Goal: Information Seeking & Learning: Learn about a topic

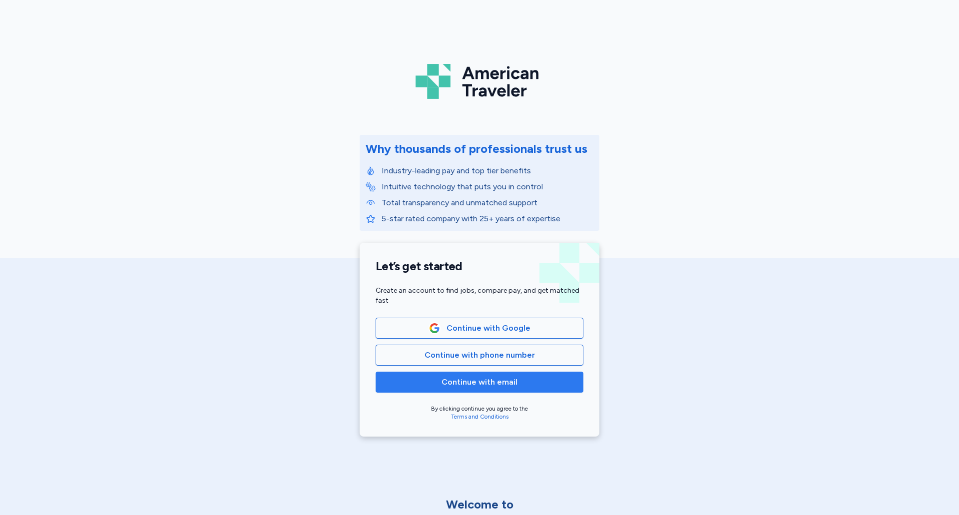
click at [492, 384] on span "Continue with email" at bounding box center [479, 382] width 76 height 12
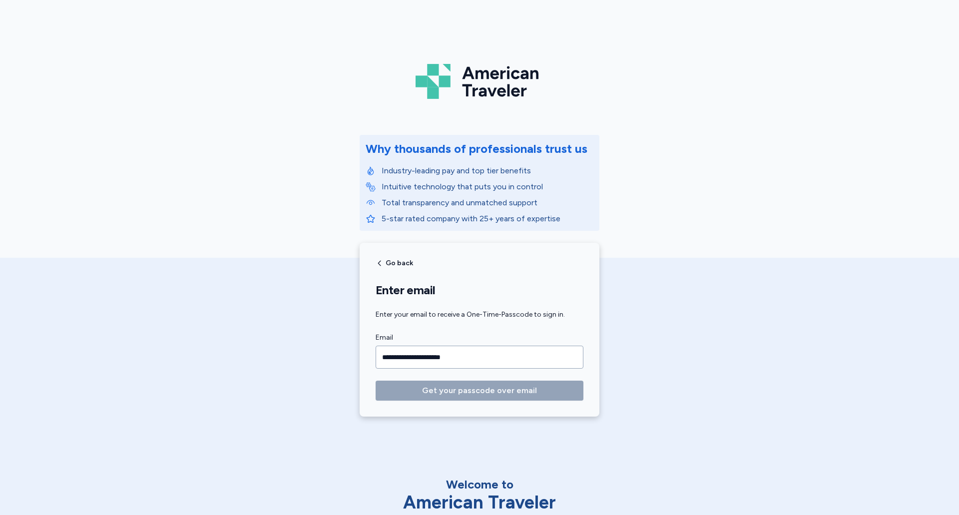
click at [484, 347] on input "**********" at bounding box center [480, 357] width 208 height 23
drag, startPoint x: 489, startPoint y: 356, endPoint x: 378, endPoint y: 366, distance: 111.8
click at [378, 366] on input "**********" at bounding box center [480, 357] width 208 height 23
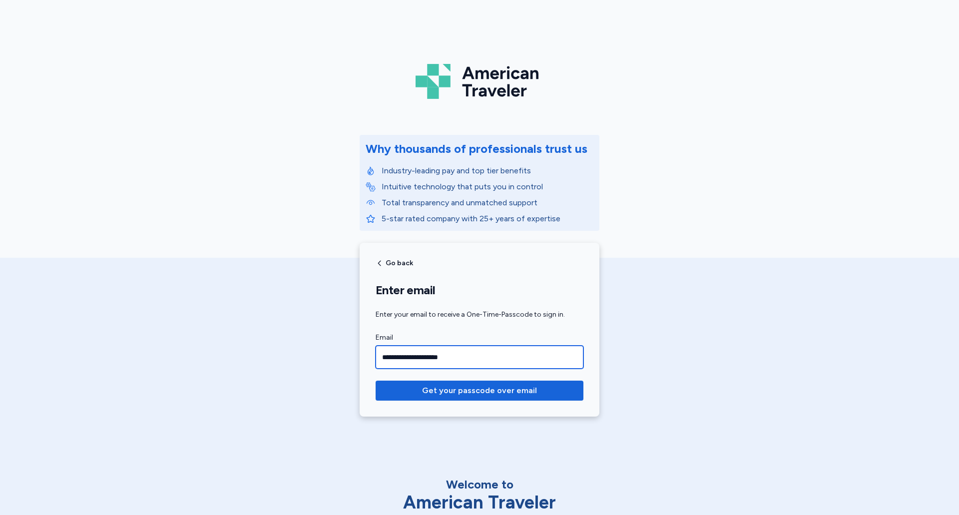
type input "**********"
click at [376, 381] on button "Get your passcode over email" at bounding box center [480, 391] width 208 height 20
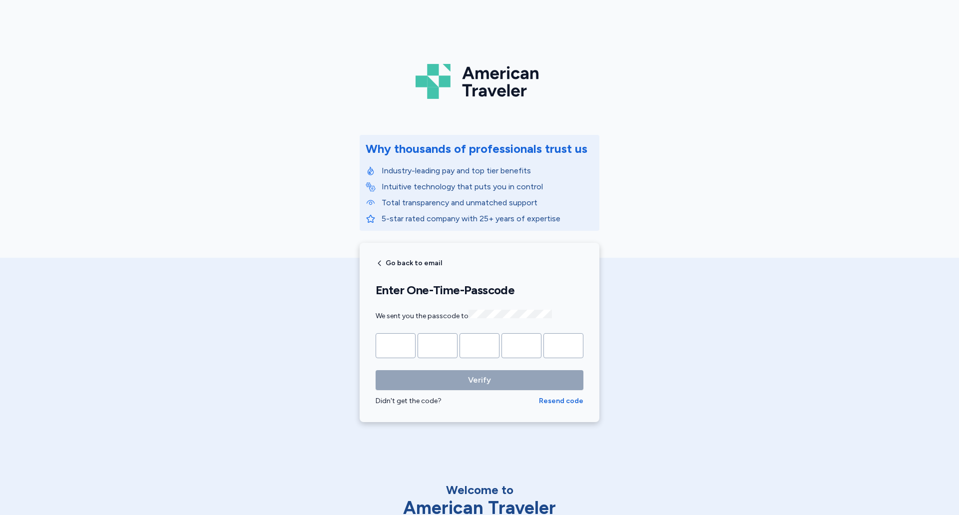
type input "*"
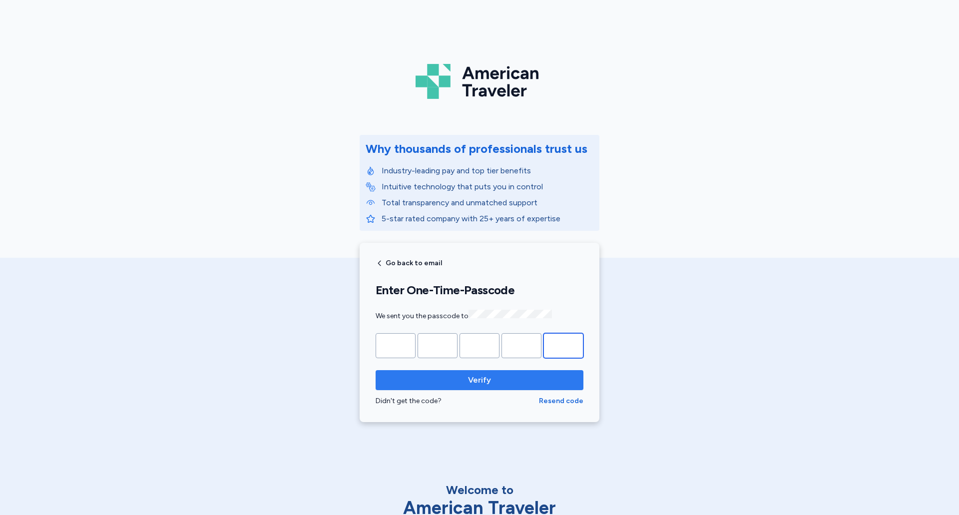
type input "*"
click at [376, 370] on button "Verify" at bounding box center [480, 380] width 208 height 20
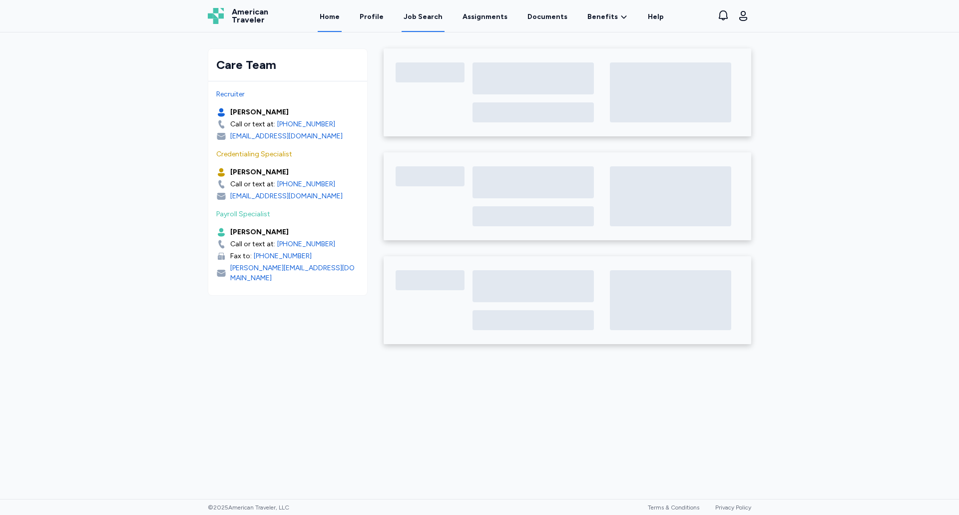
click at [422, 15] on div "Job Search" at bounding box center [422, 17] width 39 height 10
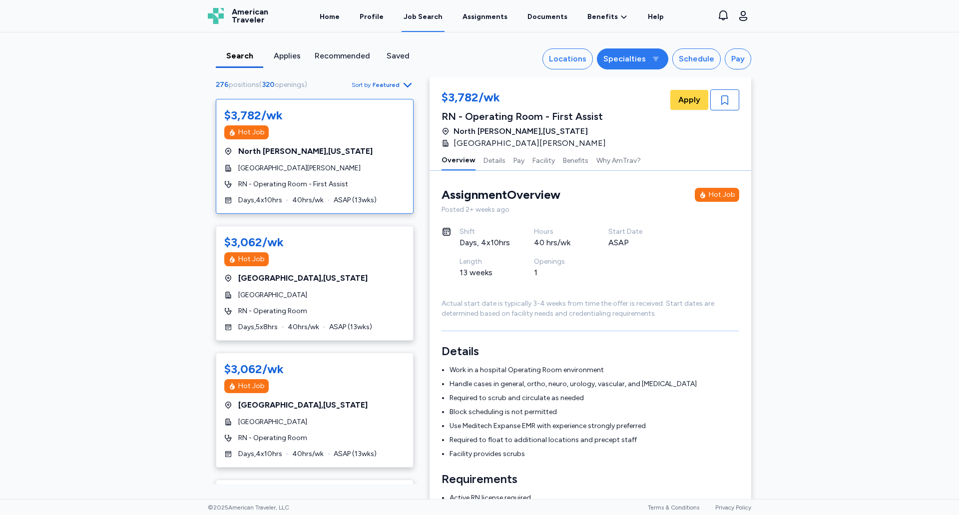
click at [633, 64] on div "Specialties" at bounding box center [624, 59] width 42 height 12
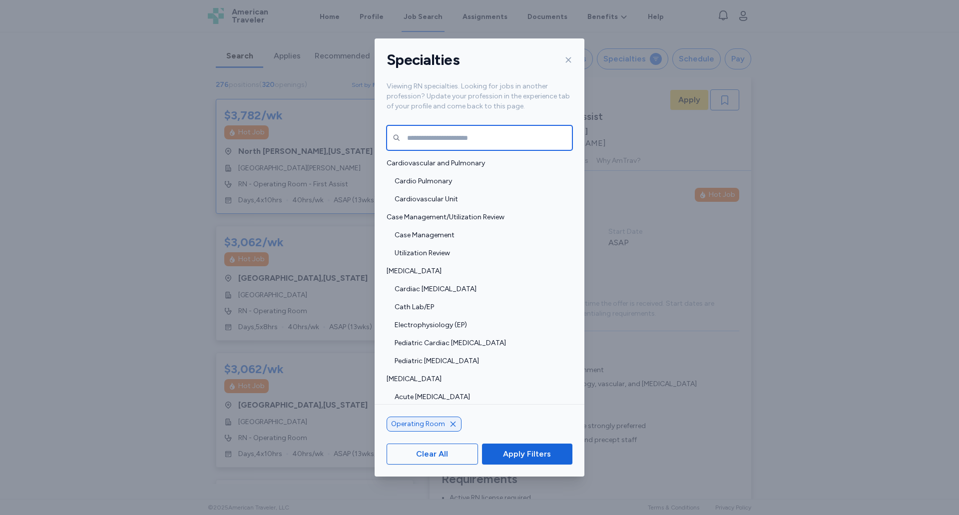
click at [532, 127] on input "text" at bounding box center [480, 137] width 186 height 25
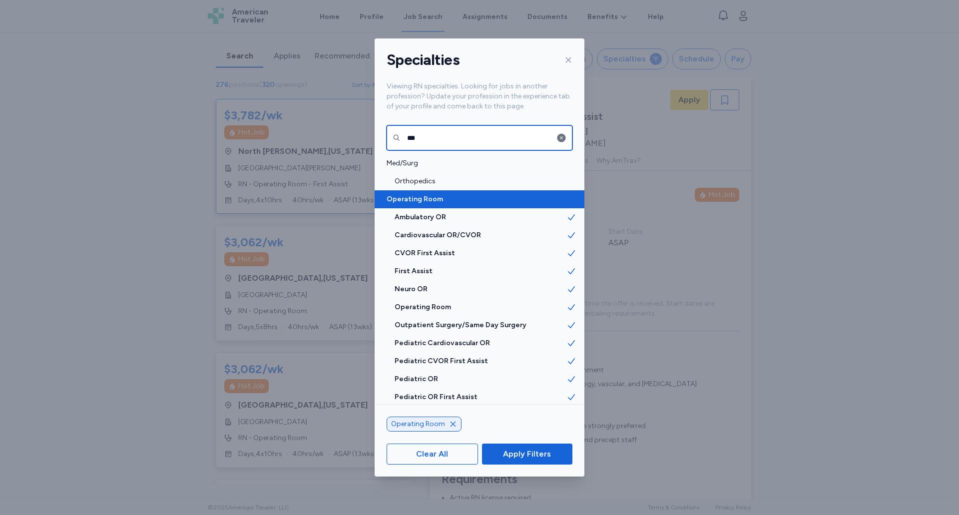
type input "***"
click at [471, 197] on span "Operating Room" at bounding box center [477, 199] width 180 height 10
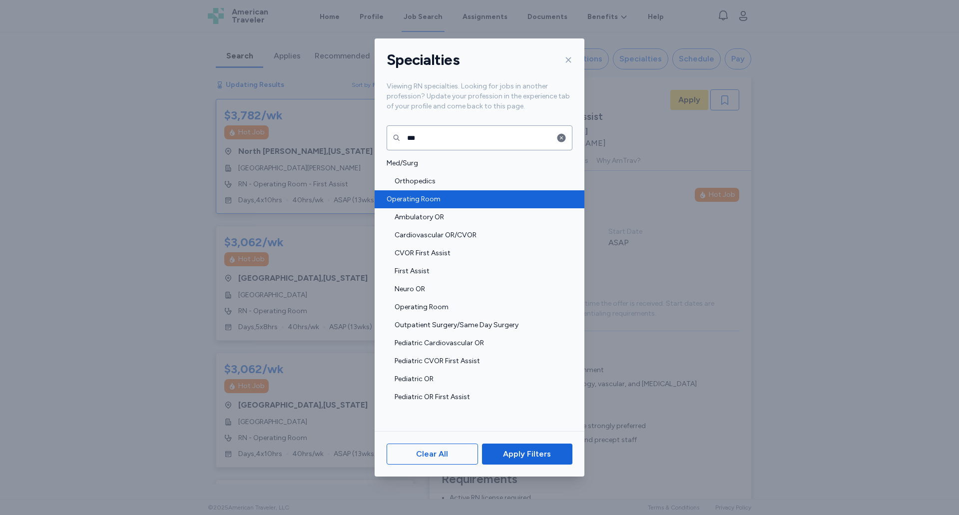
click at [477, 201] on span "Operating Room" at bounding box center [477, 199] width 180 height 10
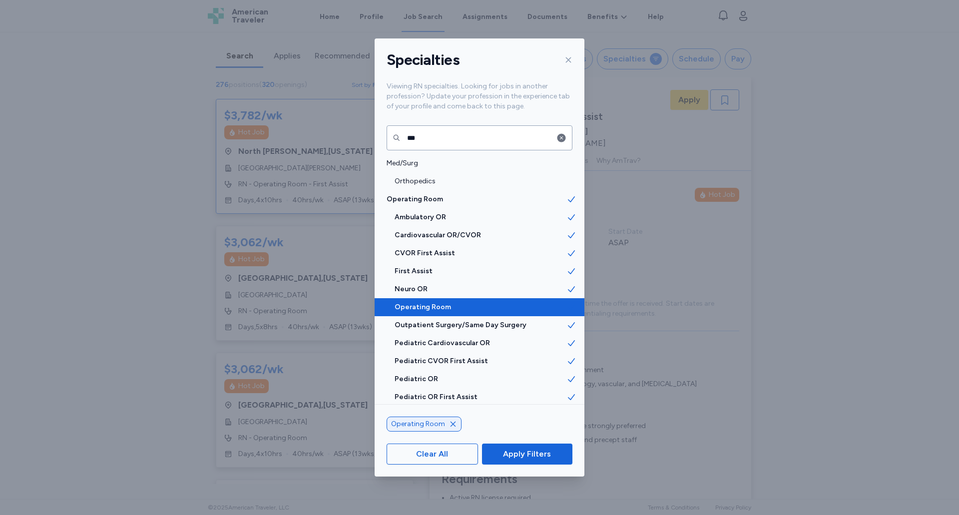
scroll to position [2, 0]
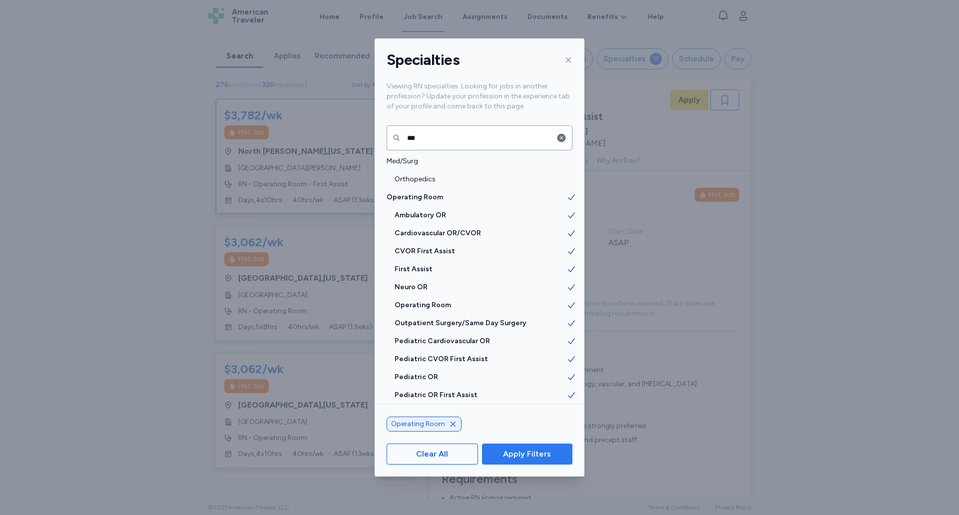
click at [512, 453] on span "Apply Filters" at bounding box center [527, 454] width 48 height 12
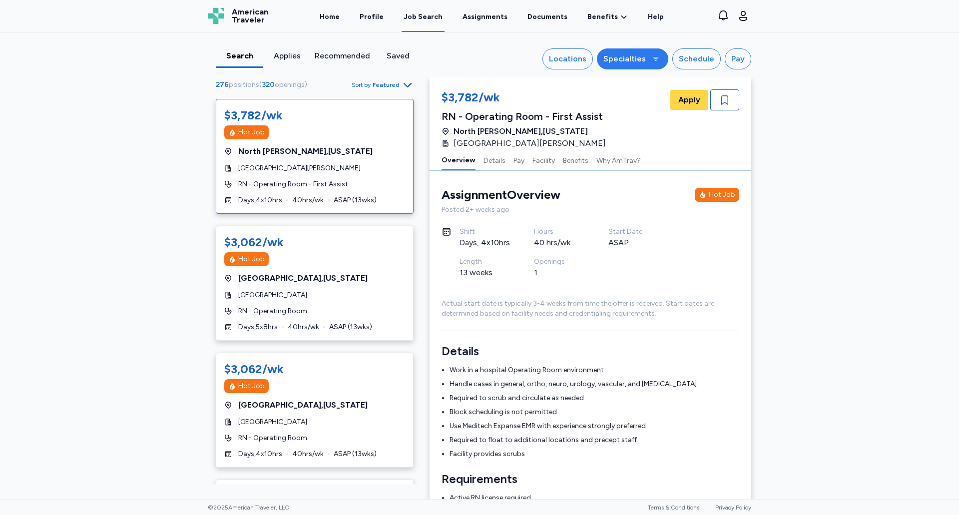
click at [635, 67] on button "Specialties" at bounding box center [632, 58] width 71 height 21
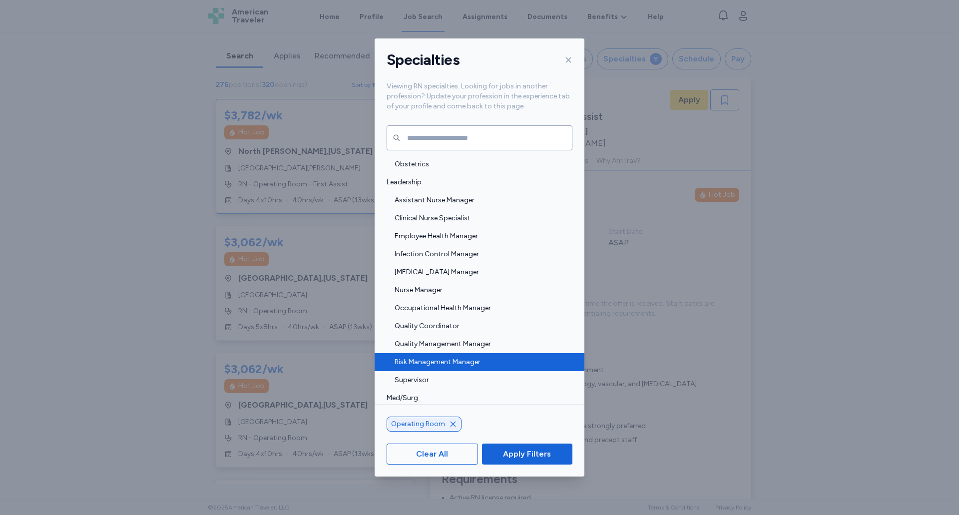
scroll to position [849, 0]
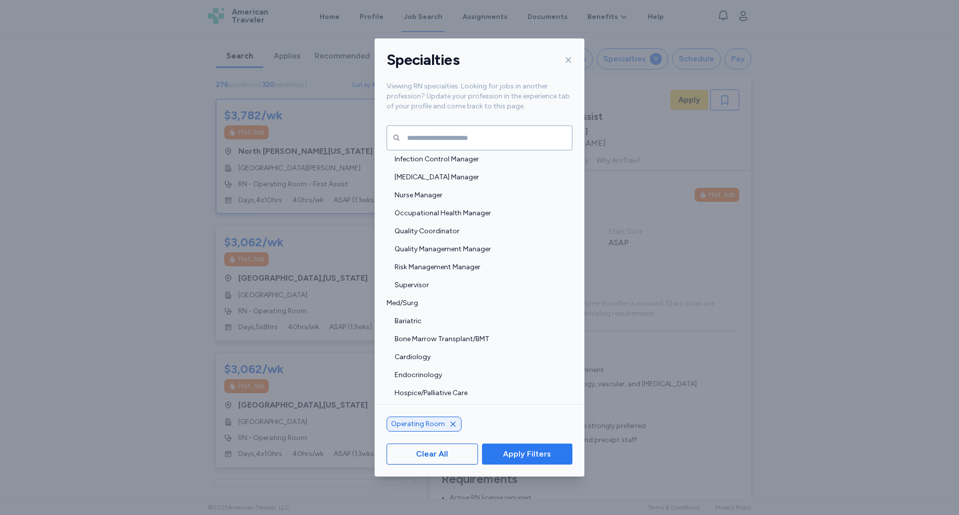
click at [514, 452] on span "Apply Filters" at bounding box center [527, 454] width 48 height 12
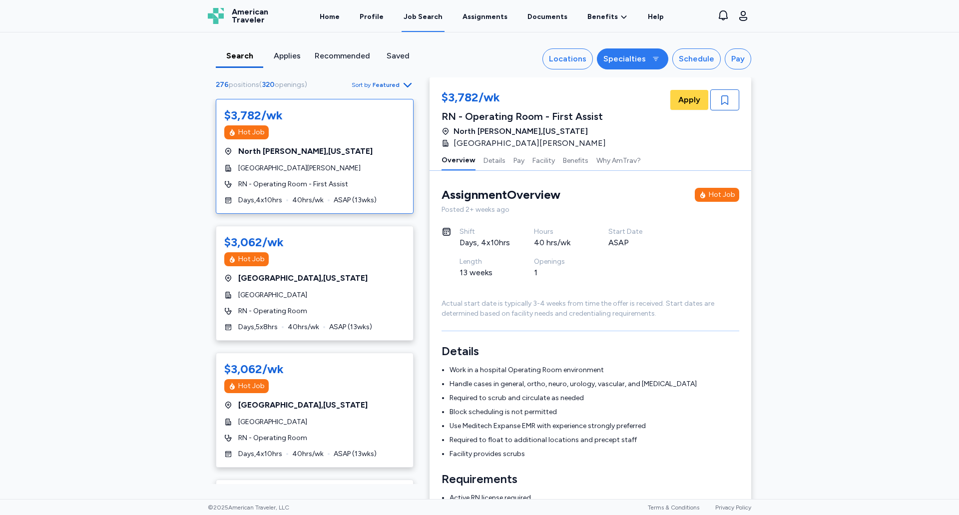
click at [637, 67] on button "Specialties" at bounding box center [632, 58] width 71 height 21
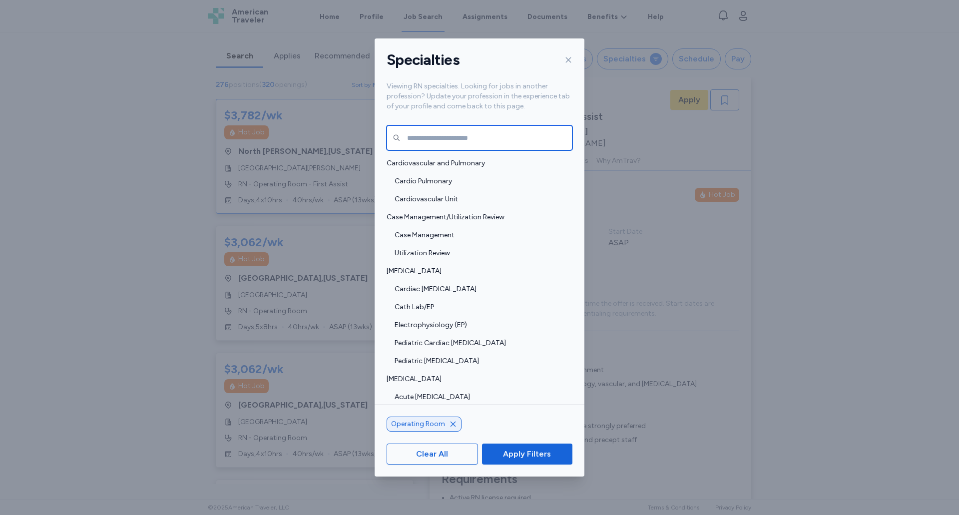
click at [459, 131] on input "text" at bounding box center [480, 137] width 186 height 25
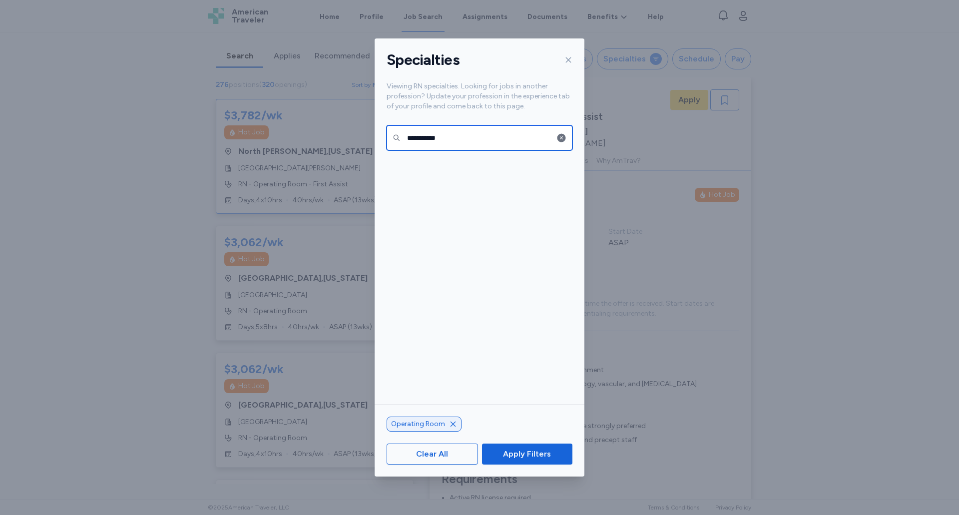
type input "**********"
click at [509, 452] on span "Apply Filters" at bounding box center [527, 454] width 48 height 12
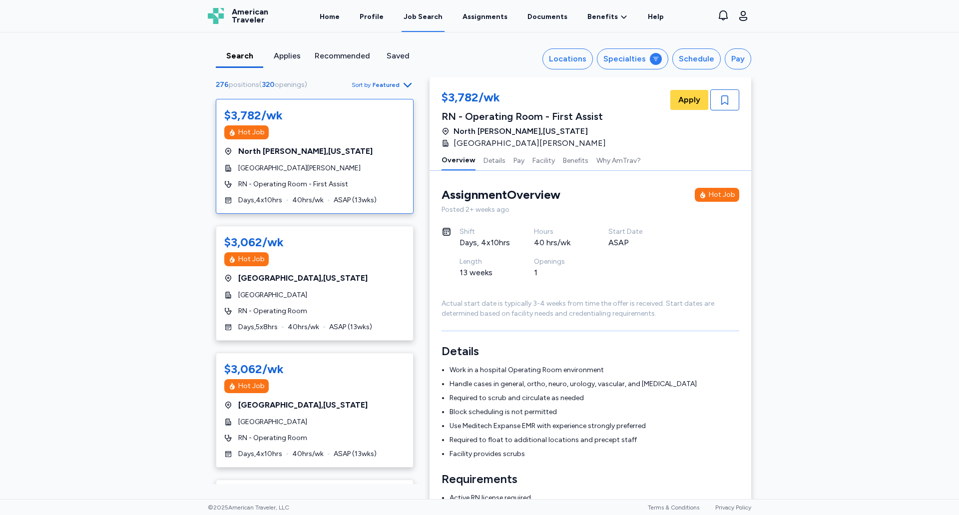
click at [651, 71] on div "Search Applies Recommended Saved Locations Specialties Schedule Pay 276 positio…" at bounding box center [479, 54] width 559 height 45
click at [650, 66] on button "Specialties" at bounding box center [632, 58] width 71 height 21
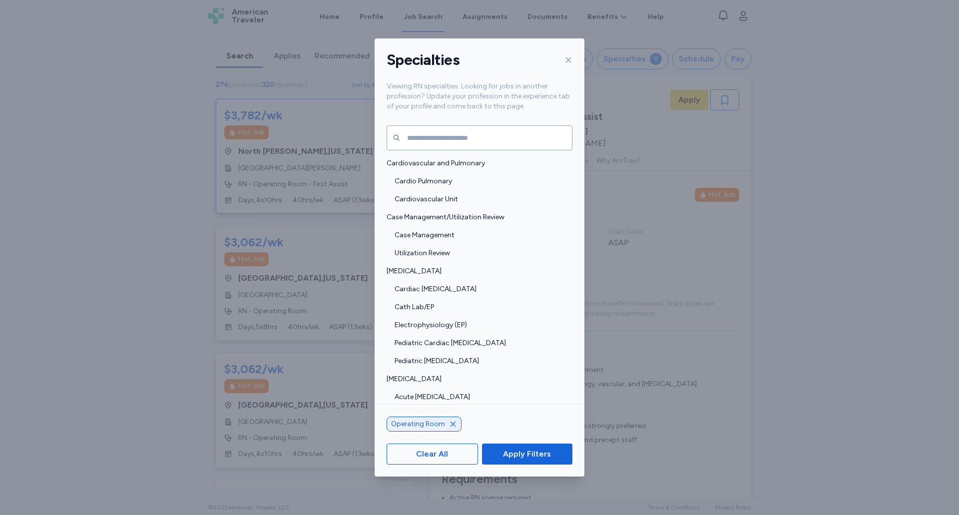
click at [261, 92] on div "Specialties Viewing RN specialties. Looking for jobs in another profession? Upd…" at bounding box center [479, 257] width 959 height 515
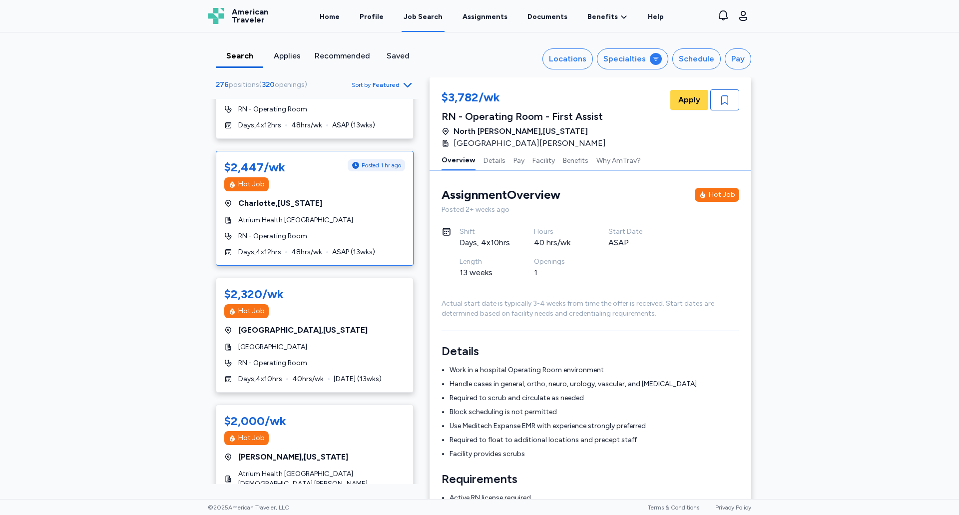
scroll to position [1898, 0]
